Goal: Task Accomplishment & Management: Manage account settings

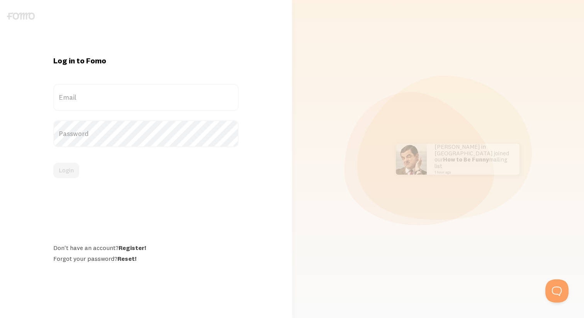
click at [166, 94] on label "Email" at bounding box center [146, 97] width 186 height 27
click at [166, 94] on input "Email" at bounding box center [146, 97] width 186 height 27
click at [144, 100] on label "Email" at bounding box center [146, 97] width 186 height 27
click at [144, 100] on input "Email" at bounding box center [146, 97] width 186 height 27
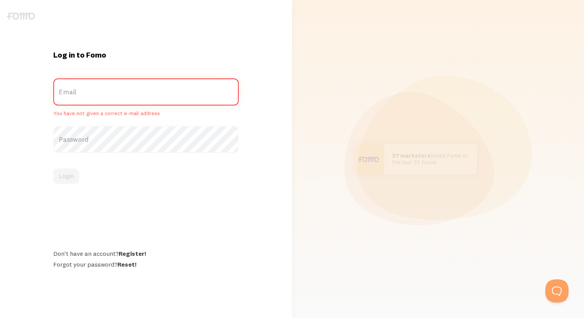
paste input "[EMAIL_ADDRESS][DOMAIN_NAME]"
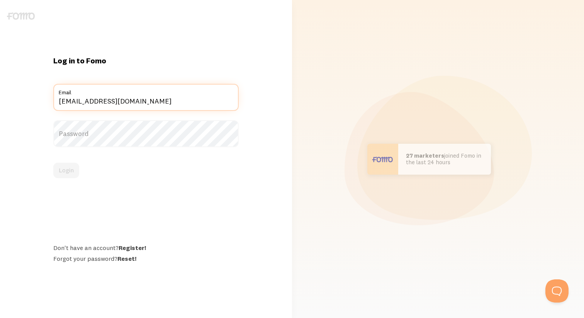
type input "[EMAIL_ADDRESS][DOMAIN_NAME]"
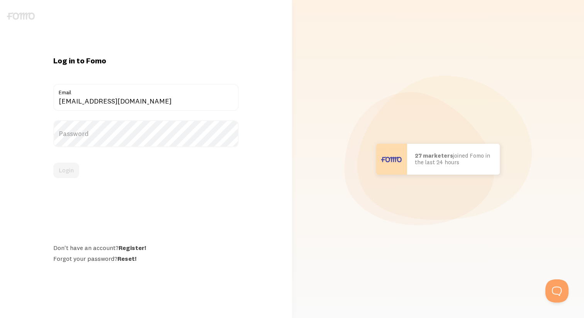
click at [192, 134] on label "Password" at bounding box center [146, 133] width 186 height 27
click at [71, 171] on button "Login" at bounding box center [66, 170] width 26 height 15
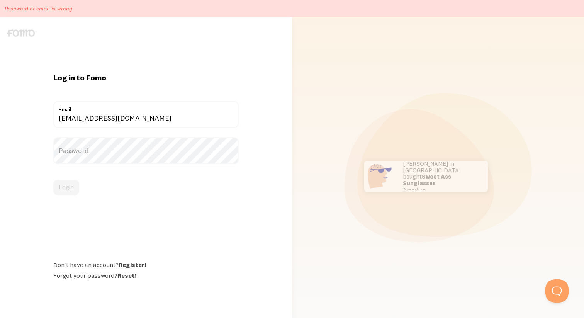
click at [141, 155] on label "Password" at bounding box center [146, 150] width 186 height 27
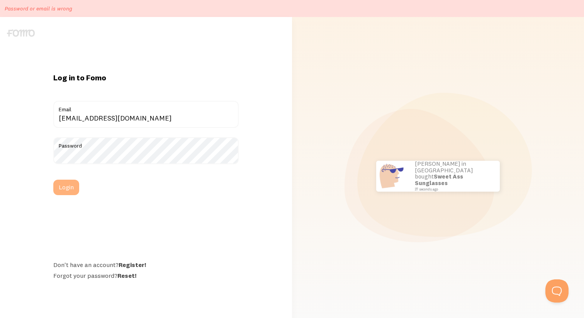
click at [71, 187] on button "Login" at bounding box center [66, 187] width 26 height 15
